Goal: Check status: Check status

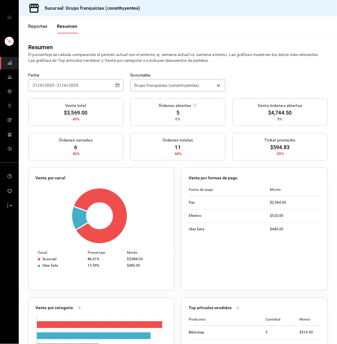
click at [88, 83] on div "[DATE] [DATE] - [DATE] [DATE]" at bounding box center [75, 85] width 95 height 12
click at [78, 105] on span "Hoy" at bounding box center [55, 103] width 45 height 6
click at [70, 89] on div "[DATE] [DATE] - [DATE] [DATE]" at bounding box center [75, 85] width 95 height 12
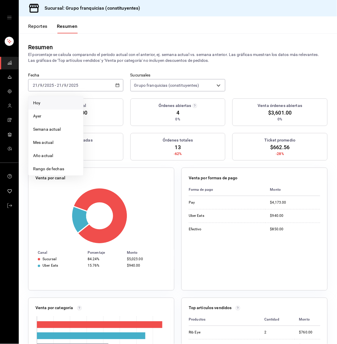
click at [55, 104] on span "Hoy" at bounding box center [55, 103] width 45 height 6
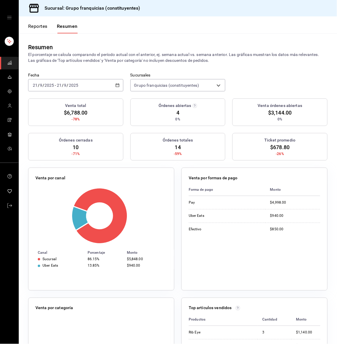
click at [39, 24] on button "Reportes" at bounding box center [37, 28] width 19 height 10
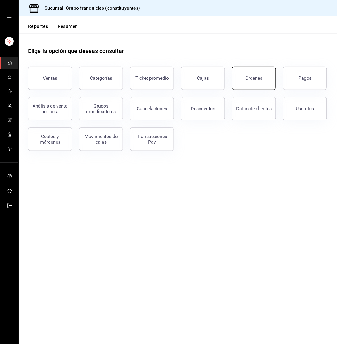
click at [260, 83] on button "Órdenes" at bounding box center [254, 78] width 44 height 23
